Goal: Information Seeking & Learning: Learn about a topic

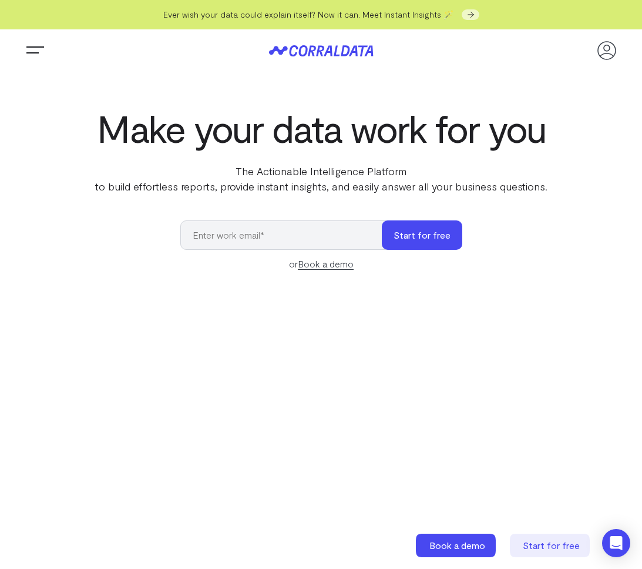
click at [302, 48] on icon at bounding box center [321, 50] width 105 height 11
click at [39, 51] on span "Trigger Menu" at bounding box center [34, 51] width 23 height 1
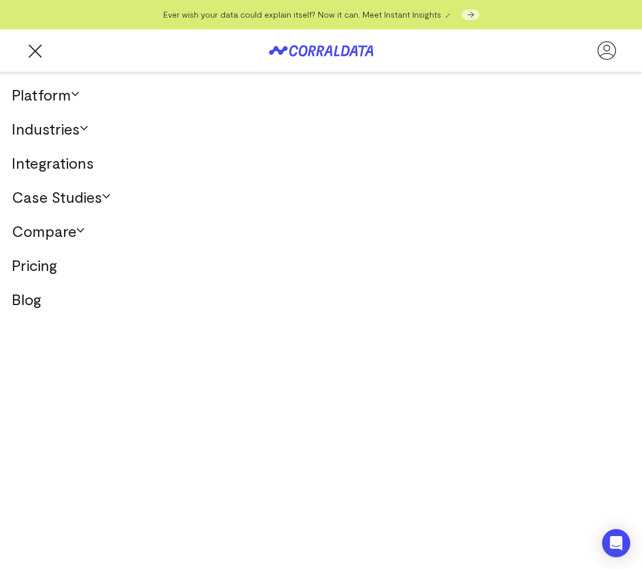
click at [63, 172] on link "Integrations" at bounding box center [321, 163] width 642 height 34
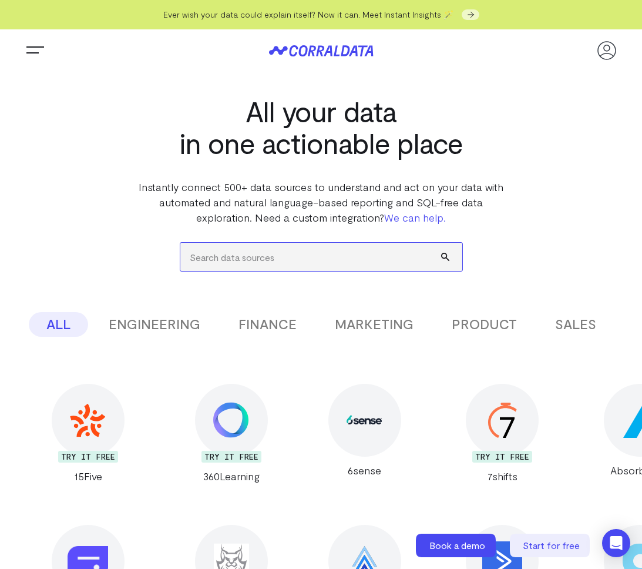
click at [230, 247] on input "search" at bounding box center [321, 257] width 282 height 28
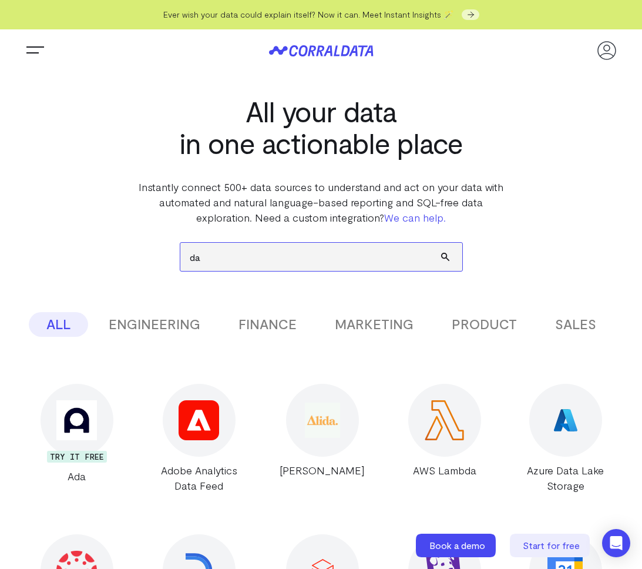
type input "d"
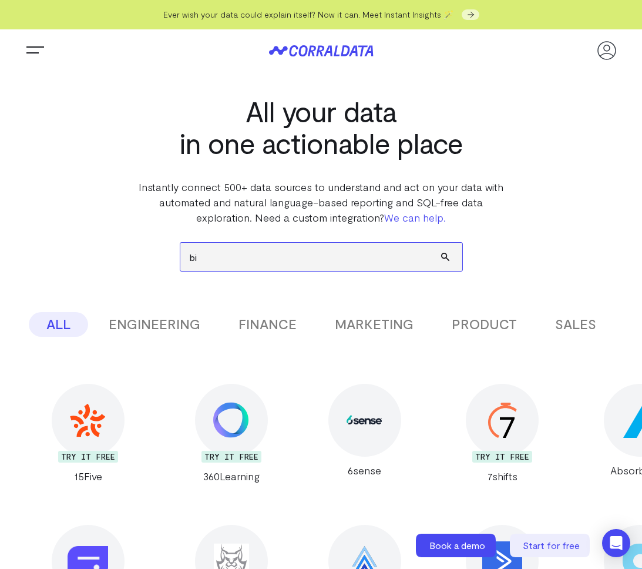
type input "big"
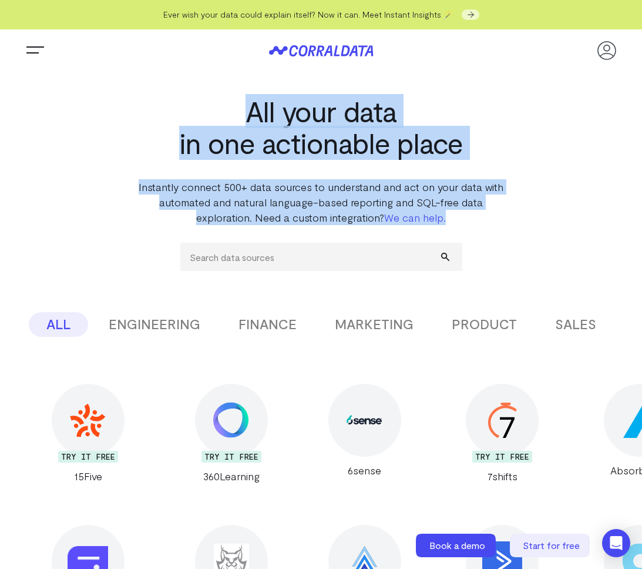
drag, startPoint x: 224, startPoint y: 115, endPoint x: 485, endPoint y: 217, distance: 280.9
click at [485, 217] on section "All your data in one actionable place Instantly connect 500+ data sources to un…" at bounding box center [321, 148] width 370 height 153
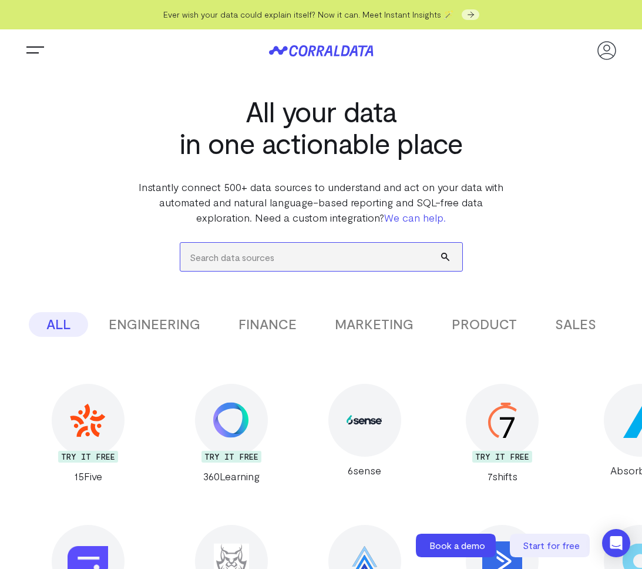
click at [294, 257] on input "search" at bounding box center [321, 257] width 282 height 28
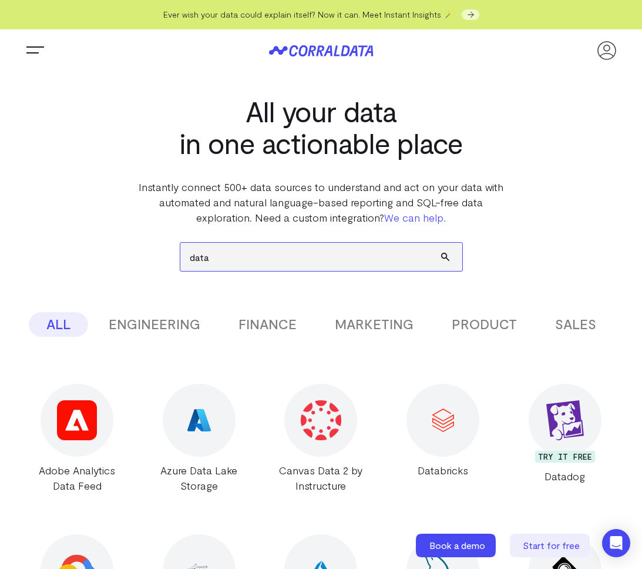
type input "datad"
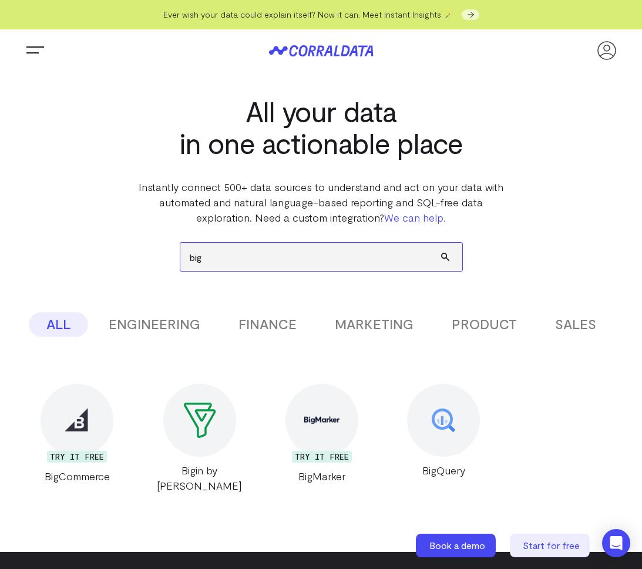
type input "big"
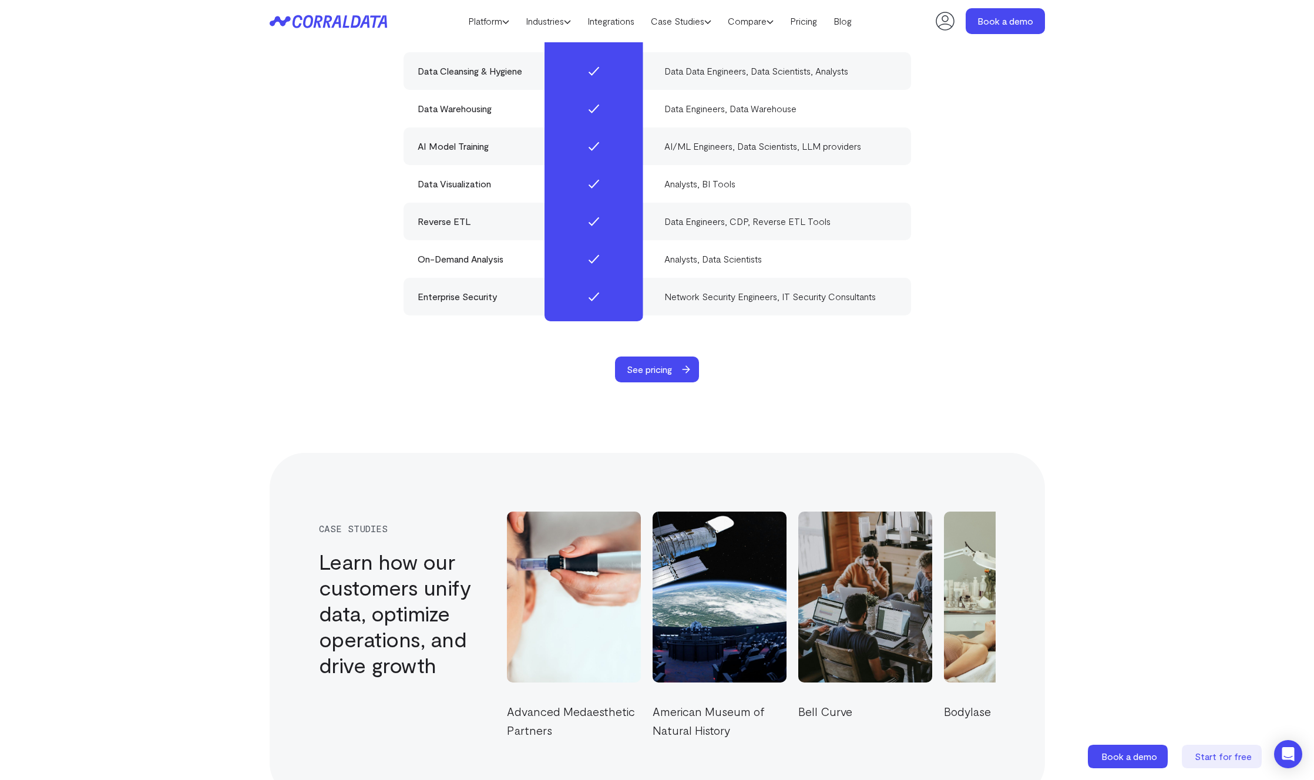
scroll to position [4799, 0]
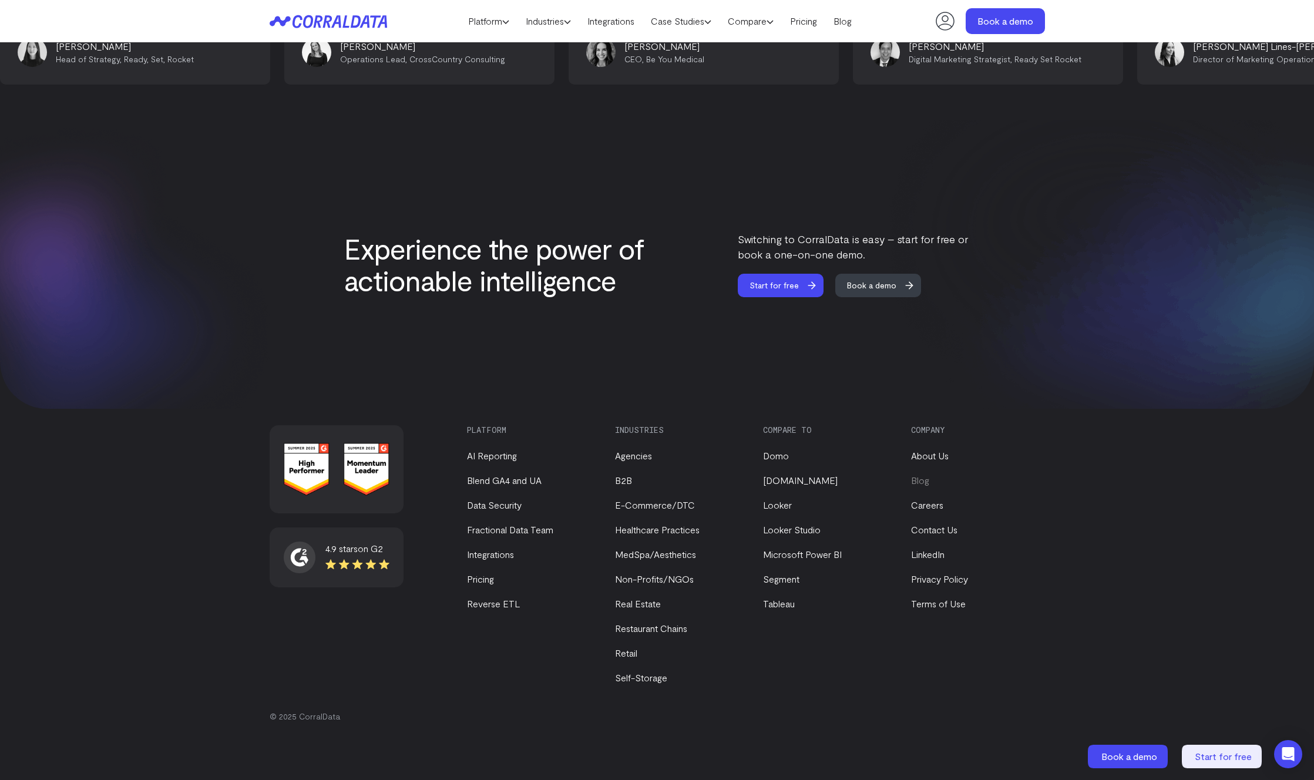
click at [924, 483] on link "Blog" at bounding box center [920, 480] width 18 height 11
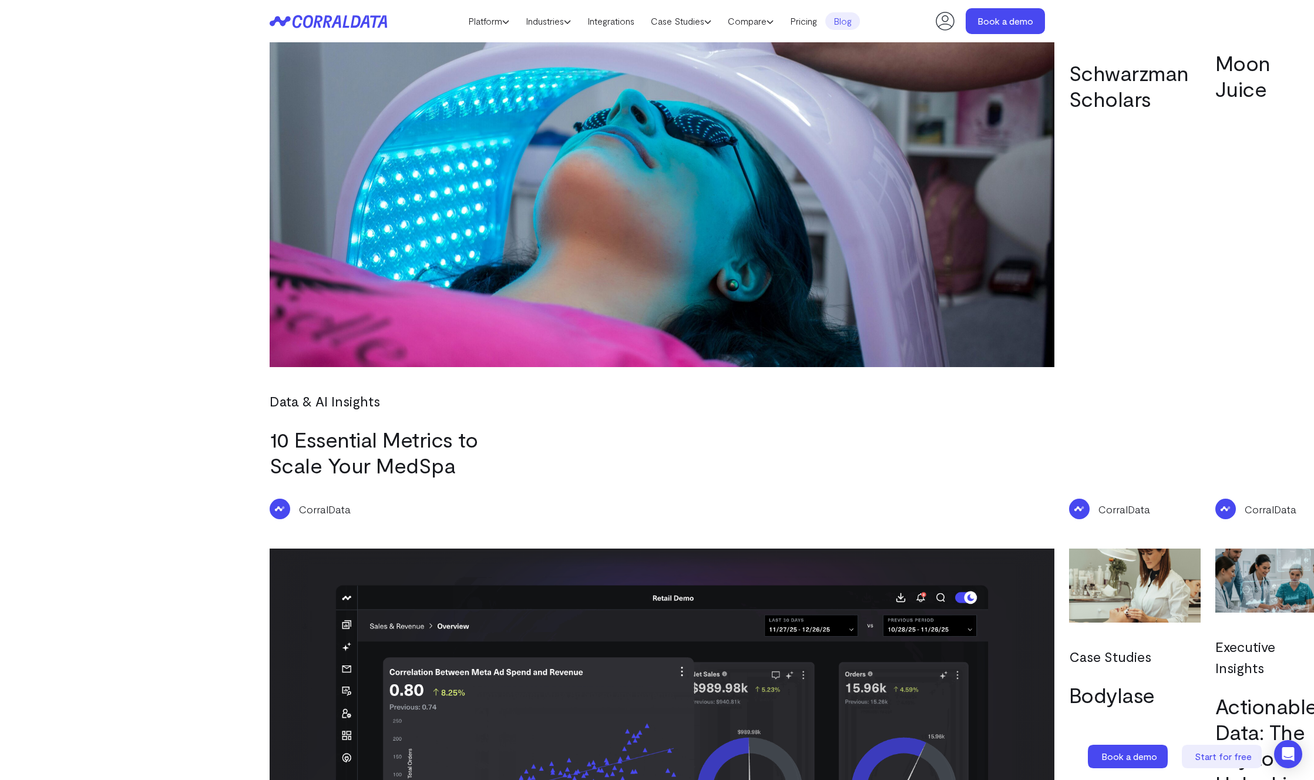
scroll to position [1821, 0]
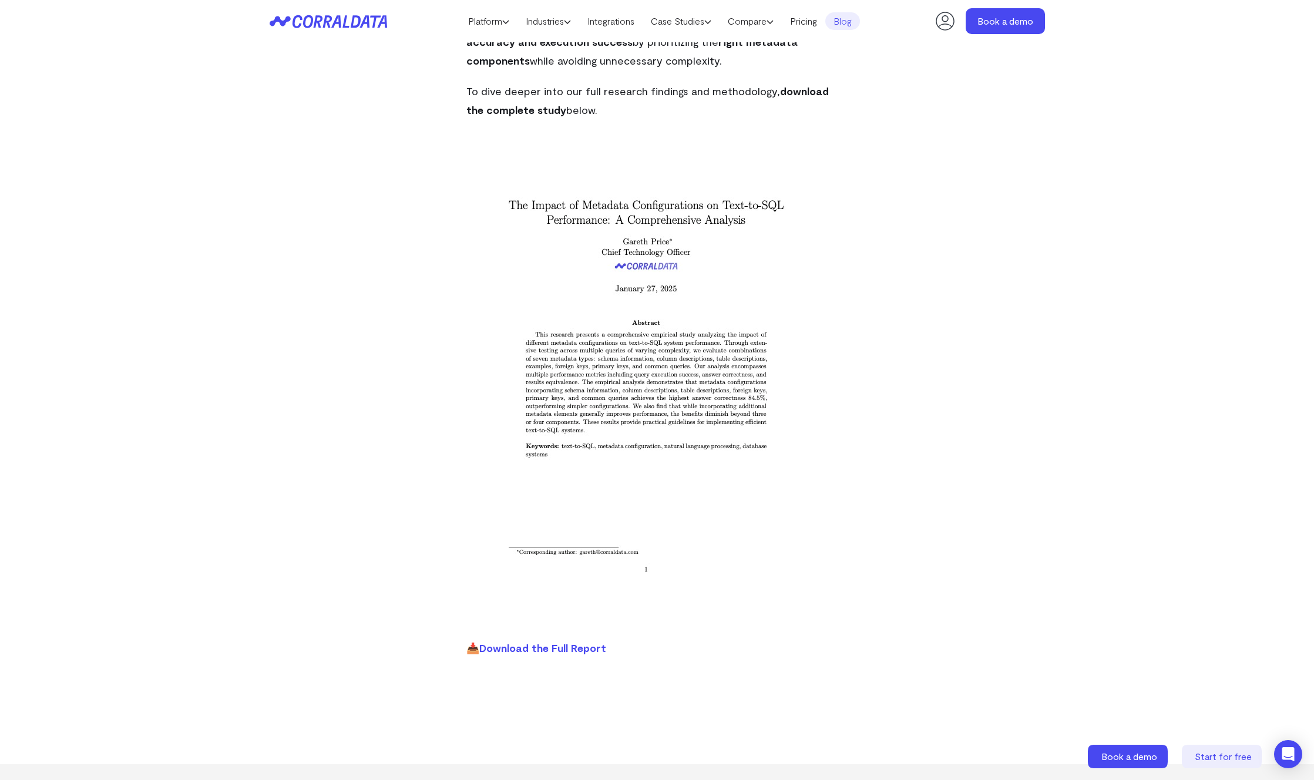
scroll to position [3000, 0]
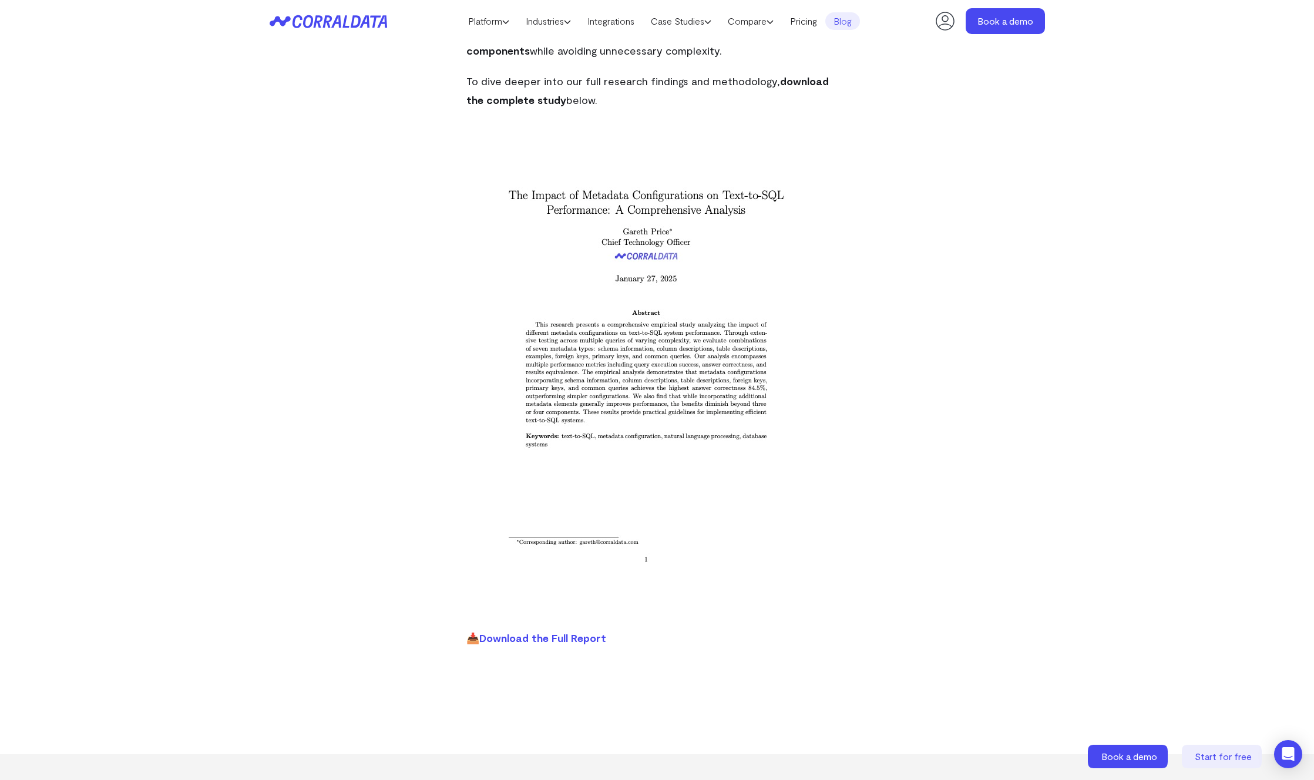
click at [612, 316] on img at bounding box center [645, 353] width 359 height 465
